Goal: Information Seeking & Learning: Learn about a topic

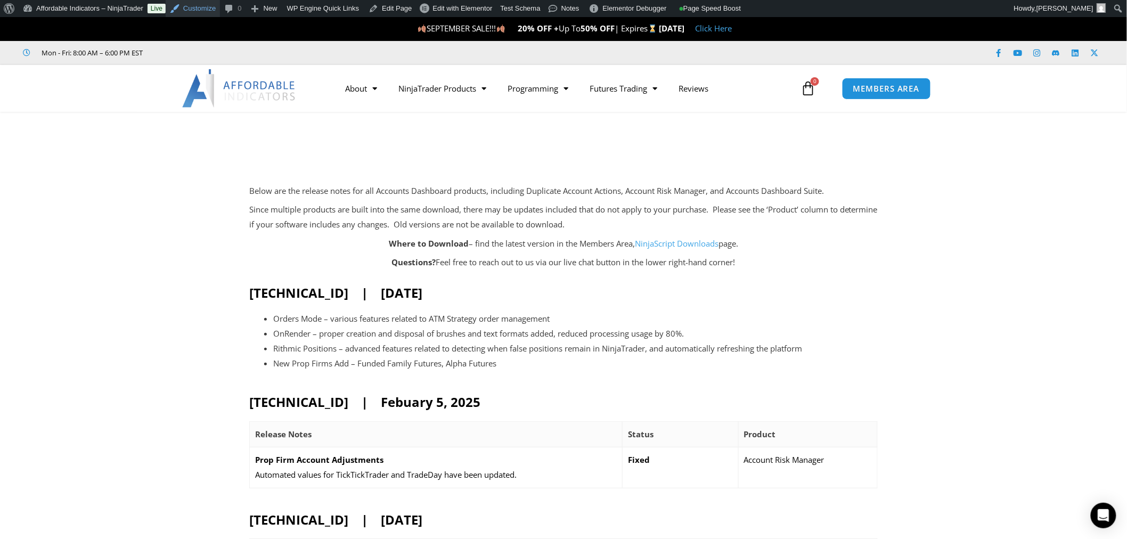
click at [193, 10] on link "Customize" at bounding box center [193, 8] width 54 height 17
click at [377, 3] on link "Edit Page" at bounding box center [390, 8] width 52 height 17
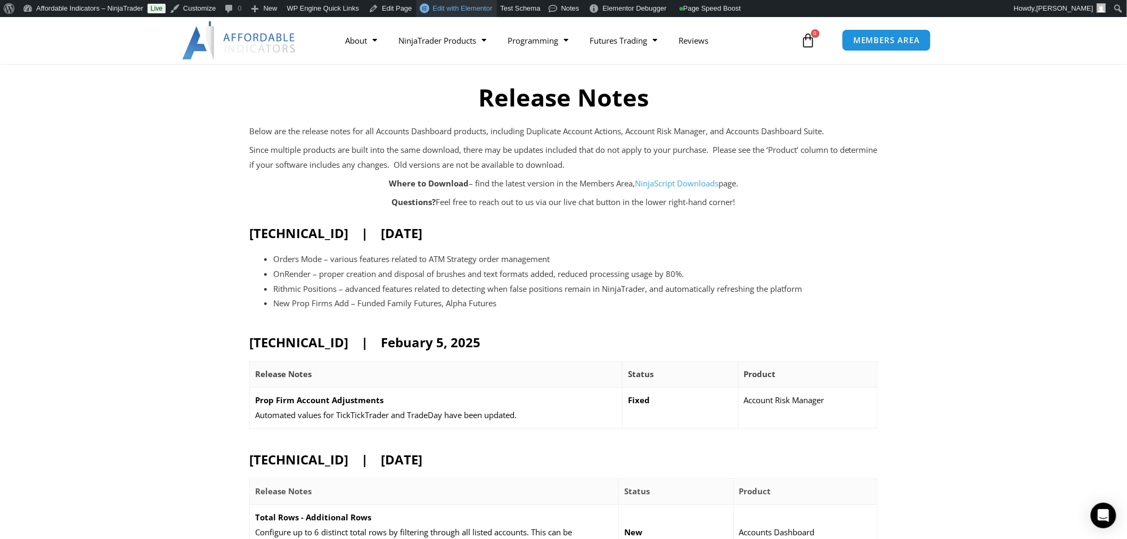
click at [467, 9] on span "Edit with Elementor" at bounding box center [463, 8] width 60 height 8
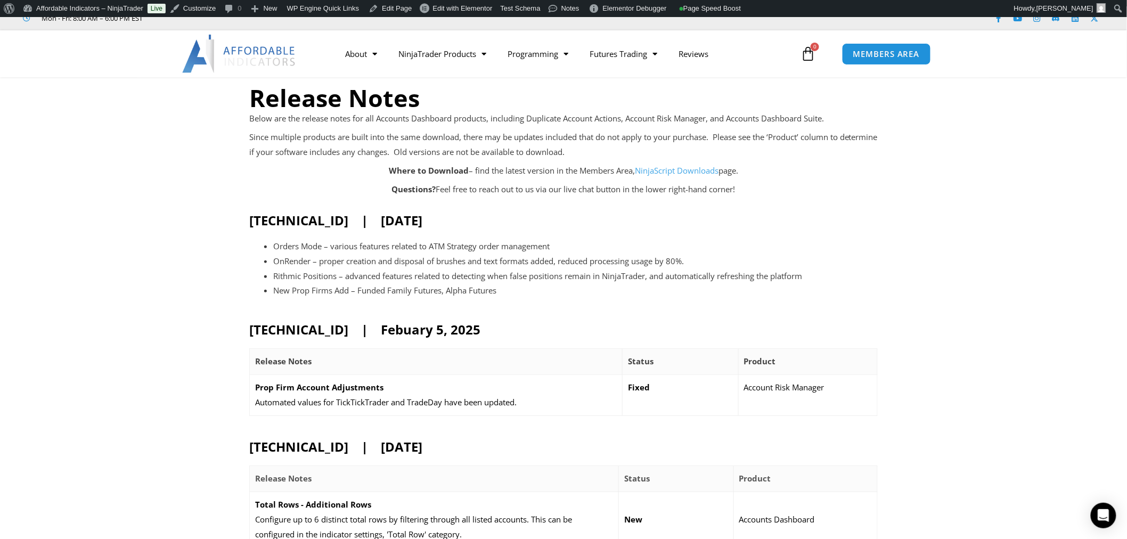
scroll to position [236, 0]
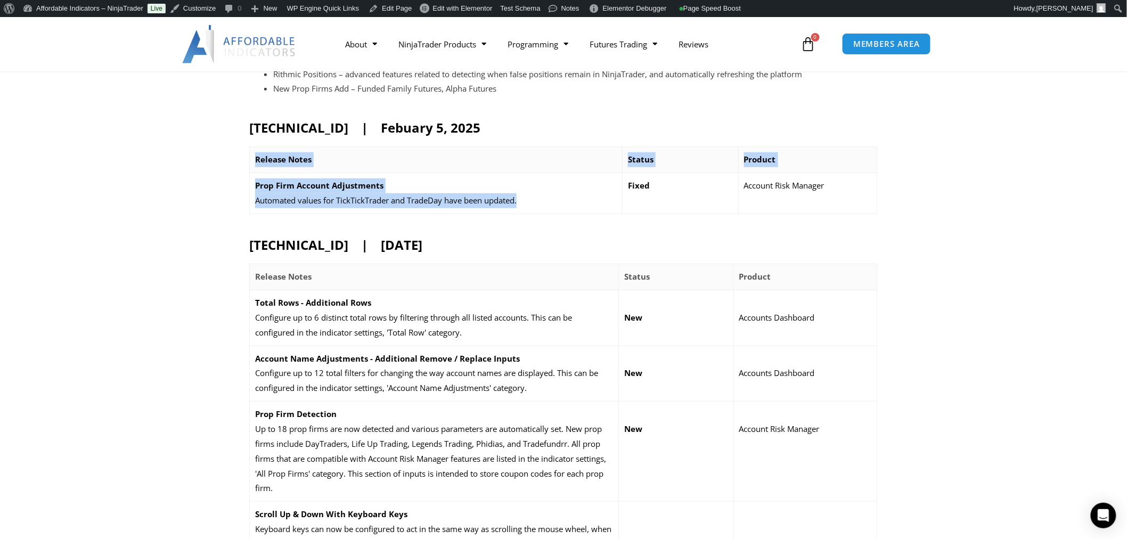
drag, startPoint x: 529, startPoint y: 255, endPoint x: 262, endPoint y: 201, distance: 272.7
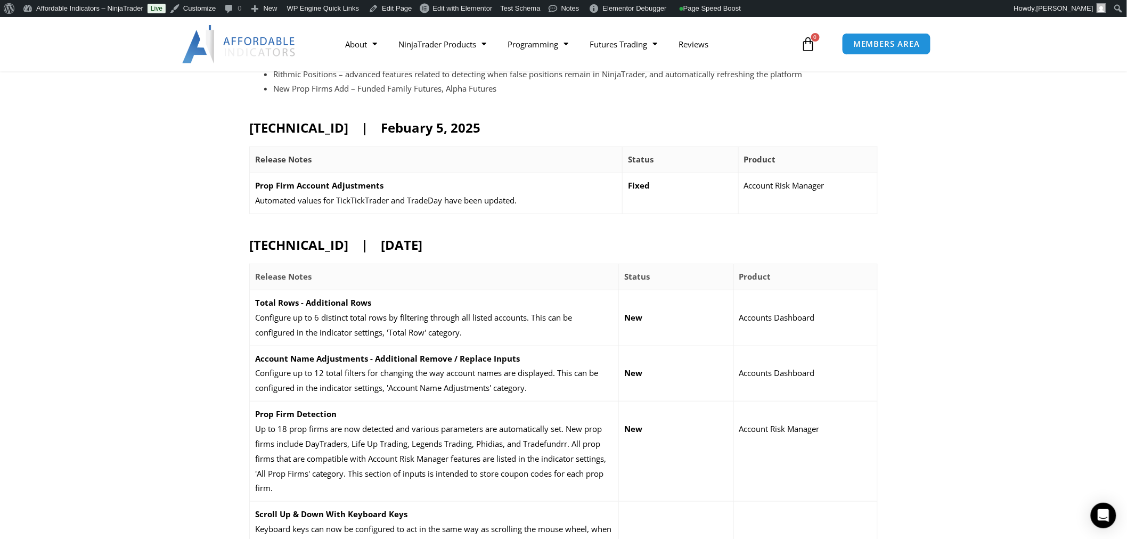
click at [285, 136] on h2 "[TECHNICAL_ID] | Febuary 5, 2025" at bounding box center [563, 127] width 628 height 17
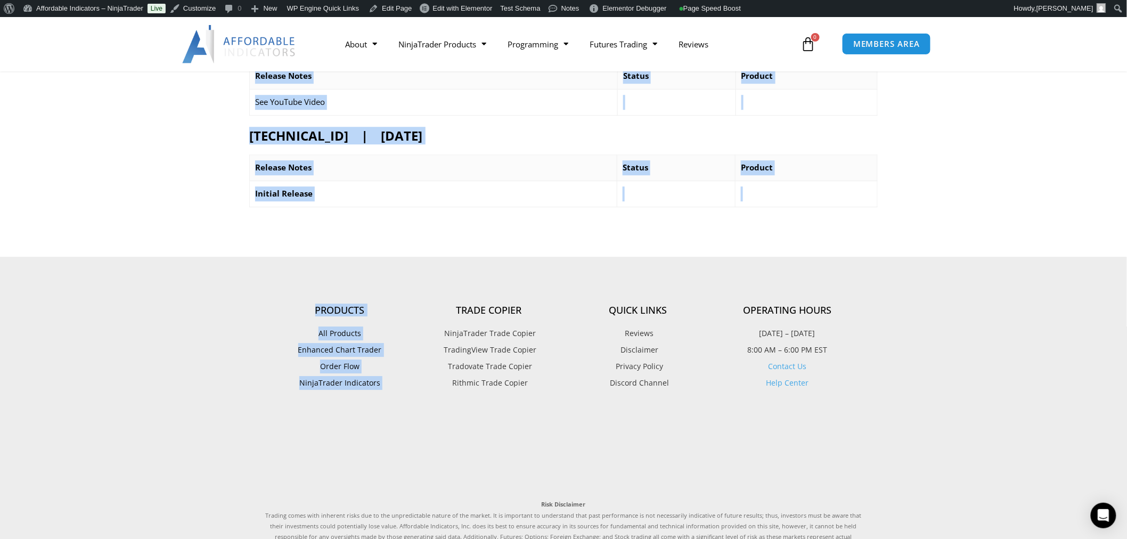
scroll to position [1183, 0]
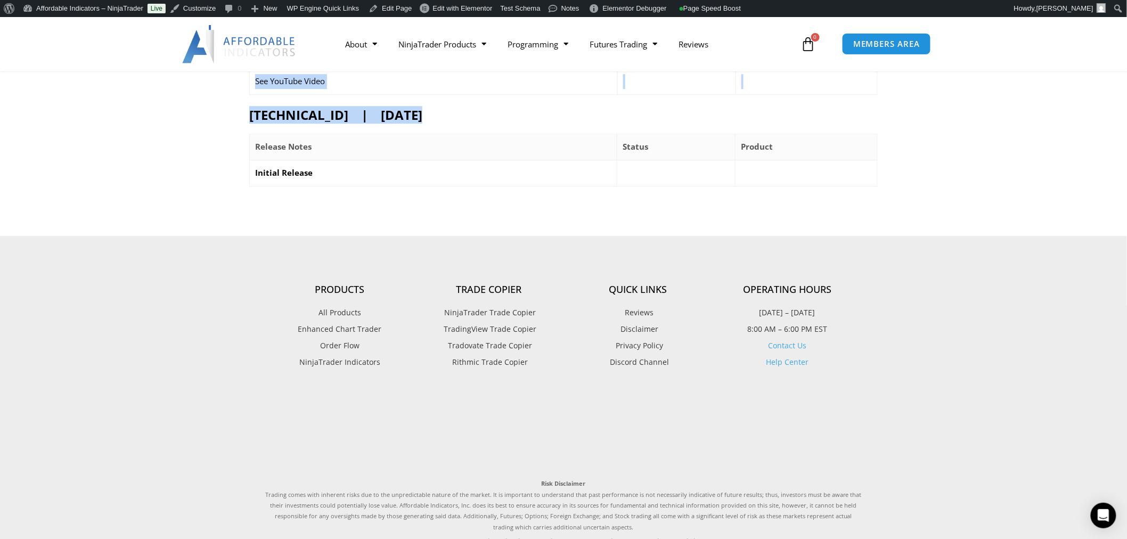
drag, startPoint x: 246, startPoint y: 187, endPoint x: 578, endPoint y: 258, distance: 339.3
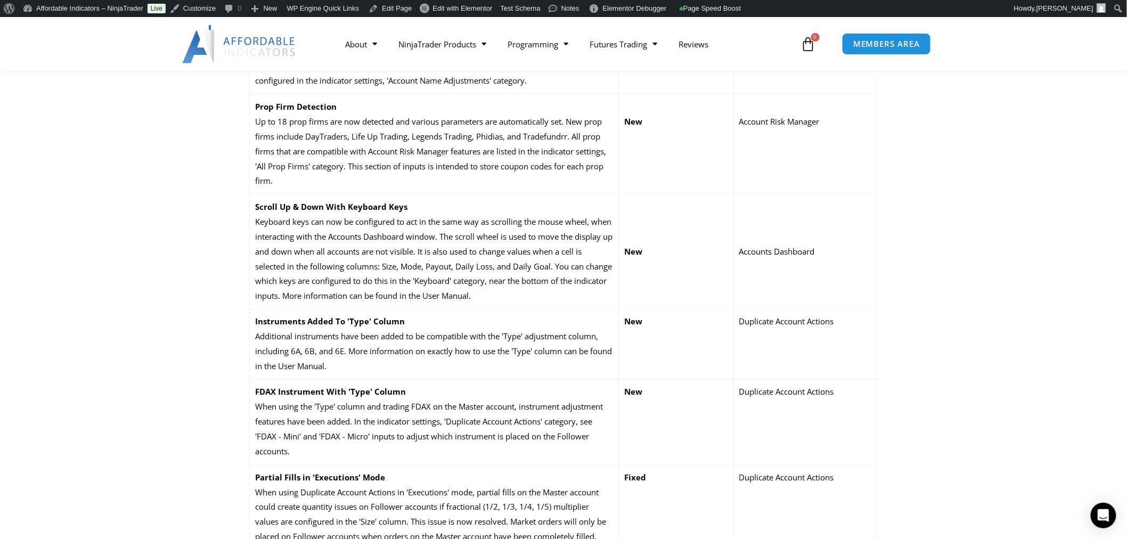
scroll to position [355, 0]
